Goal: Check status: Check status

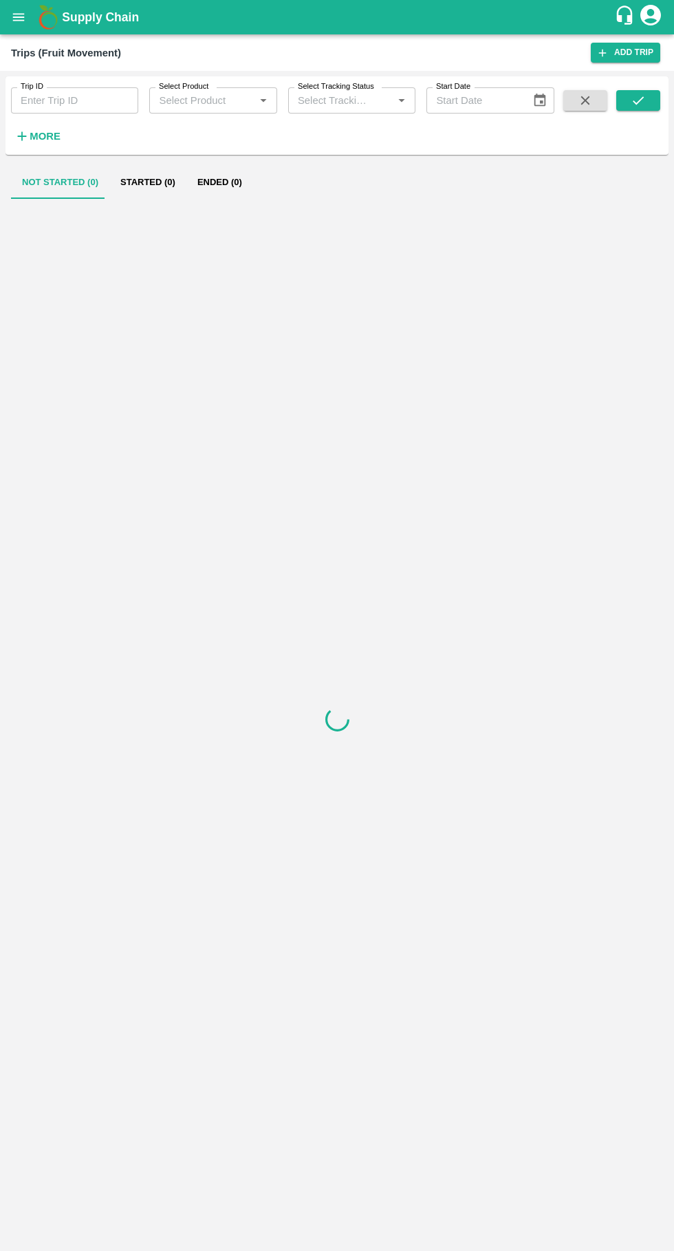
click at [53, 102] on input "Trip ID" at bounding box center [74, 100] width 127 height 26
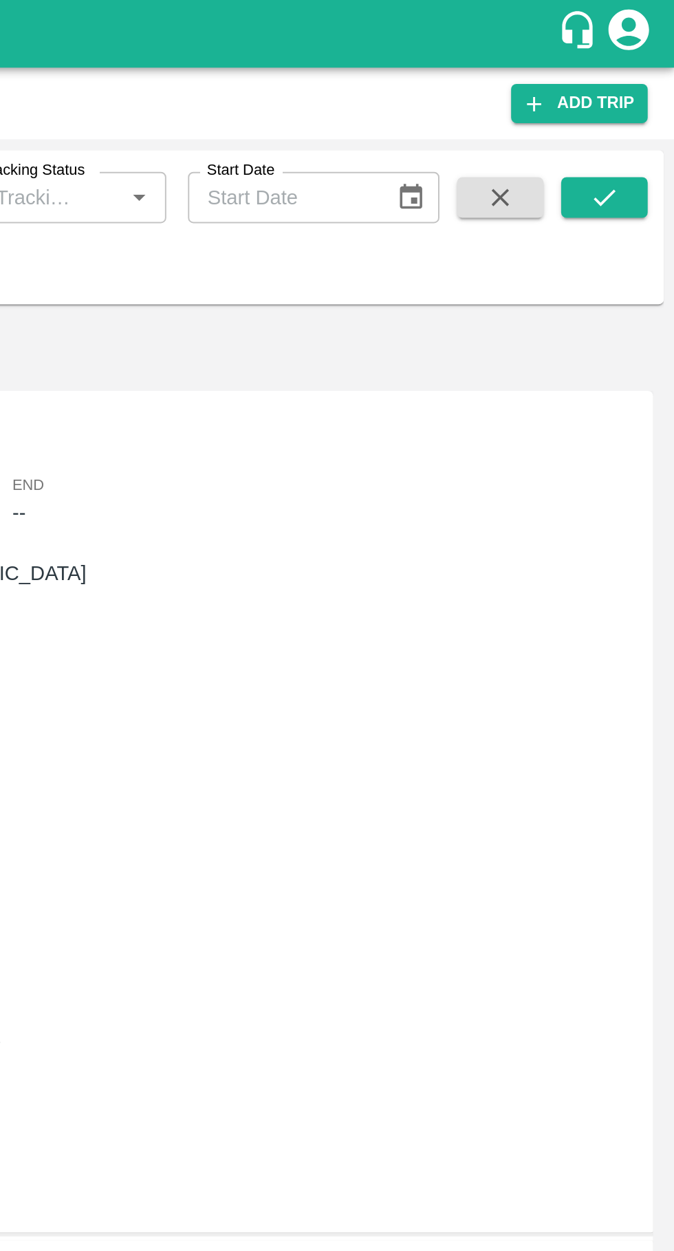
type input "71002"
click at [624, 100] on button "submit" at bounding box center [639, 100] width 44 height 21
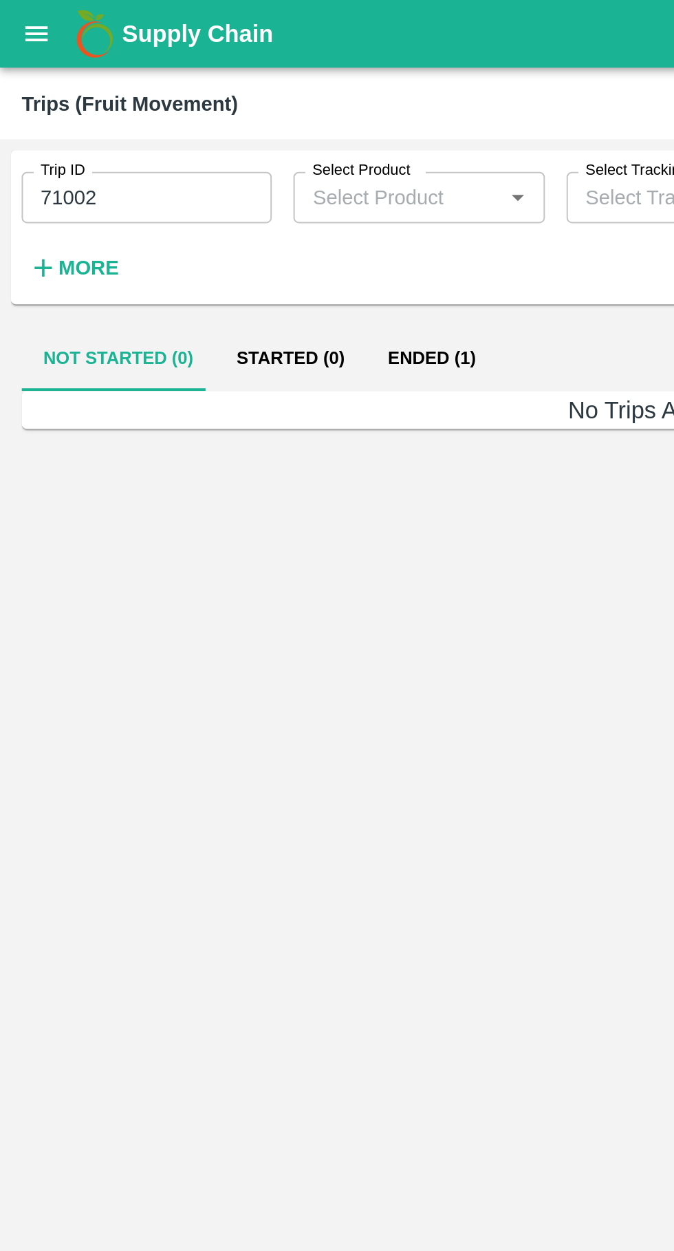
click at [198, 173] on button "Ended (1)" at bounding box center [220, 182] width 67 height 33
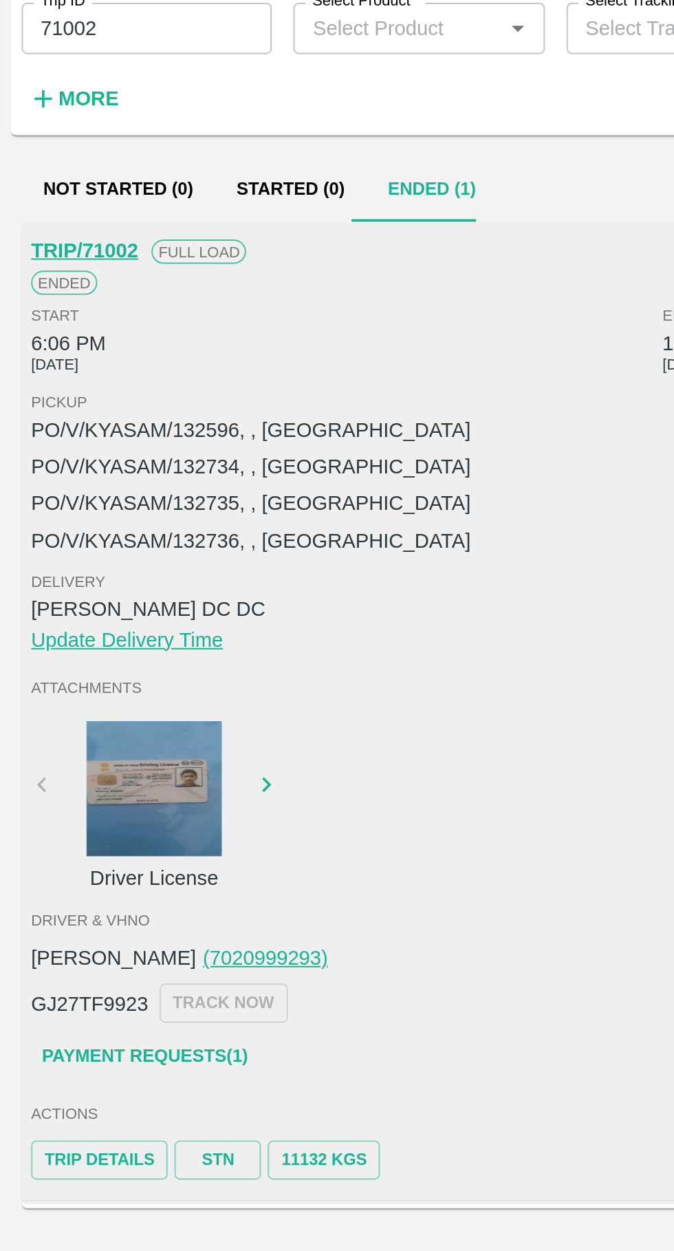
click at [34, 677] on link "Trip Details" at bounding box center [51, 676] width 70 height 20
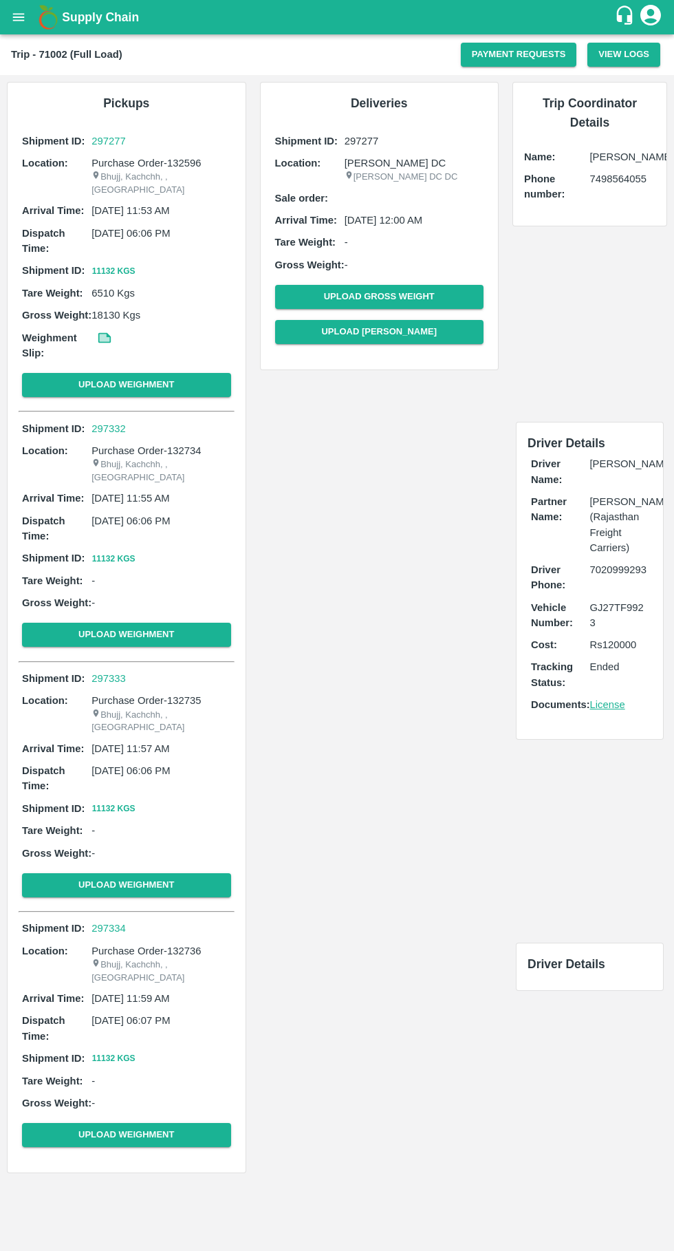
click at [110, 337] on link at bounding box center [104, 342] width 15 height 11
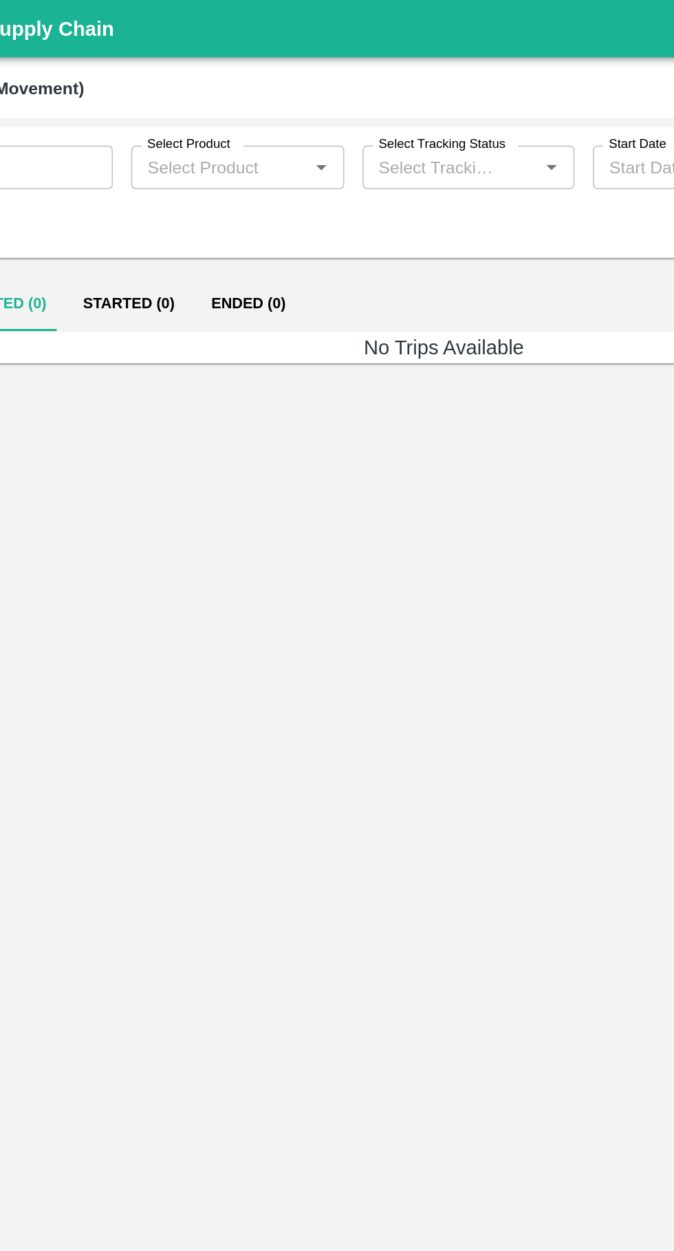
click at [199, 179] on button "Ended (0)" at bounding box center [220, 182] width 67 height 33
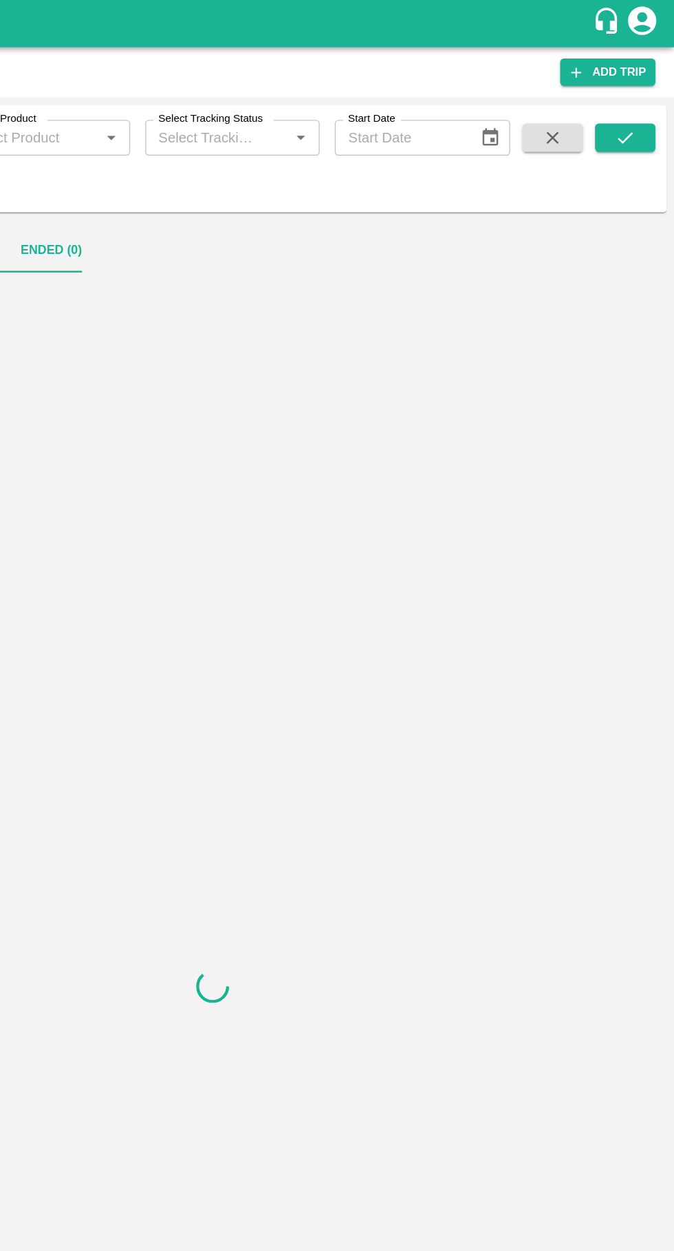
click at [638, 100] on icon "submit" at bounding box center [638, 100] width 15 height 15
